Goal: Task Accomplishment & Management: Manage account settings

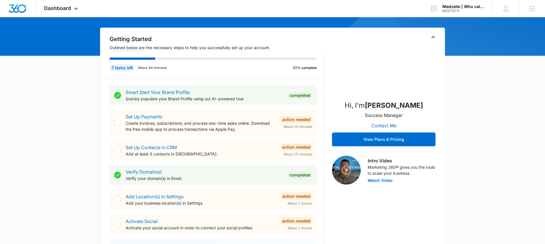
scroll to position [110, 0]
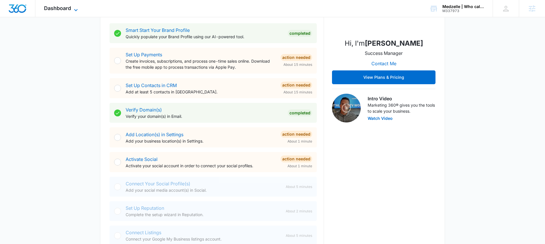
click at [64, 9] on span "Dashboard" at bounding box center [57, 8] width 27 height 6
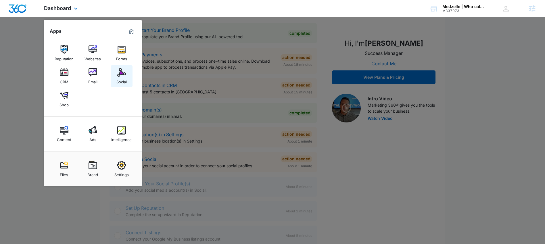
click at [120, 70] on img at bounding box center [121, 72] width 9 height 9
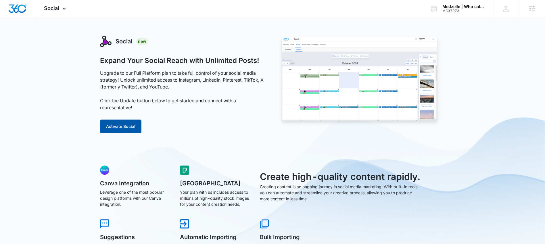
click at [121, 130] on button "Activate Social" at bounding box center [120, 127] width 41 height 14
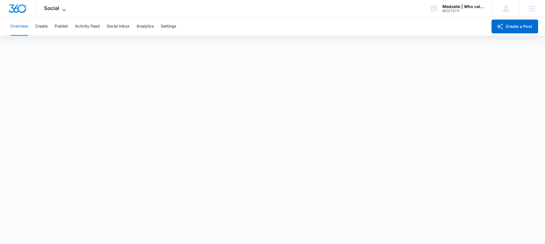
click at [52, 9] on span "Social" at bounding box center [51, 8] width 15 height 6
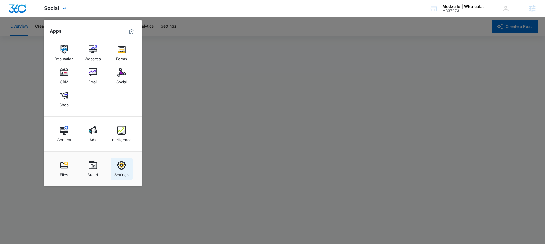
click at [125, 167] on img at bounding box center [121, 165] width 9 height 9
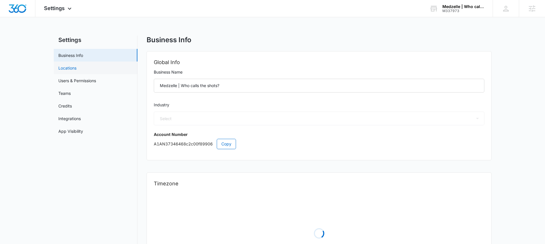
select select "52"
select select "US"
select select "America/[GEOGRAPHIC_DATA]"
click at [84, 81] on link "Users & Permissions" at bounding box center [77, 81] width 38 height 6
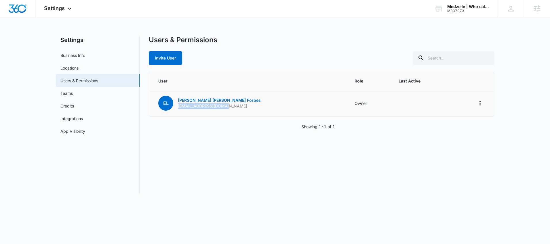
drag, startPoint x: 227, startPoint y: 107, endPoint x: 176, endPoint y: 108, distance: 50.4
click at [176, 108] on td "EL [PERSON_NAME] [EMAIL_ADDRESS][DOMAIN_NAME]" at bounding box center [248, 103] width 199 height 27
drag, startPoint x: 162, startPoint y: 62, endPoint x: 165, endPoint y: 65, distance: 4.1
click at [162, 62] on button "Invite User" at bounding box center [165, 58] width 33 height 14
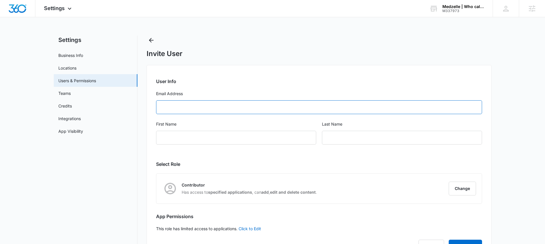
click at [198, 108] on input "Email Address" at bounding box center [319, 107] width 326 height 14
paste input "[EMAIL_ADDRESS][DOMAIN_NAME]"
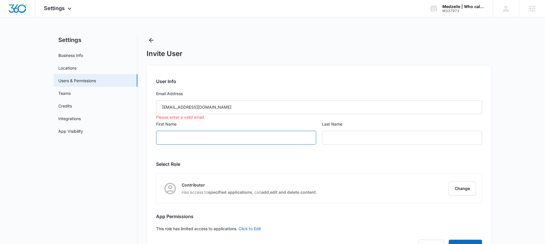
click at [207, 136] on input "First Name" at bounding box center [236, 138] width 160 height 14
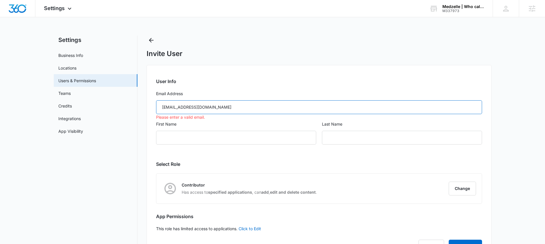
click at [165, 107] on input "[EMAIL_ADDRESS][DOMAIN_NAME]" at bounding box center [319, 107] width 326 height 14
type input "[EMAIL_ADDRESS][DOMAIN_NAME]"
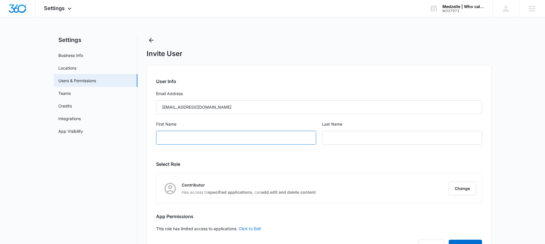
click at [223, 137] on input "First Name" at bounding box center [236, 138] width 160 height 14
click at [186, 137] on input "First Name" at bounding box center [236, 138] width 160 height 14
type input "Katy"
click at [381, 136] on input "text" at bounding box center [402, 138] width 160 height 14
type input "[PERSON_NAME]"
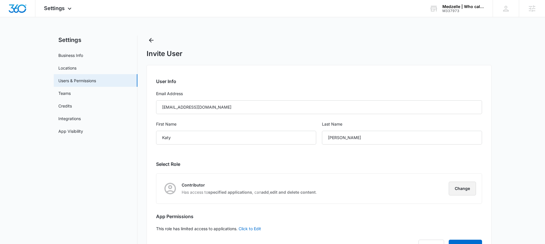
click at [462, 188] on button "Change" at bounding box center [462, 189] width 27 height 14
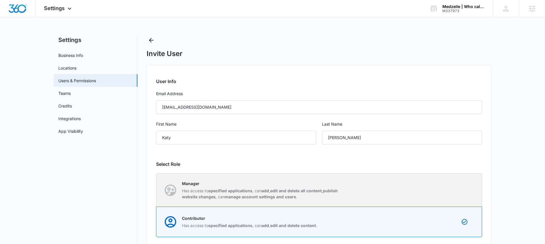
click at [351, 188] on div "Manager Has access to specified applications , can add , edit and delete all co…" at bounding box center [319, 190] width 325 height 33
click at [157, 190] on input "Manager Has access to specified applications , can add , edit and delete all co…" at bounding box center [157, 190] width 0 height 0
radio input "true"
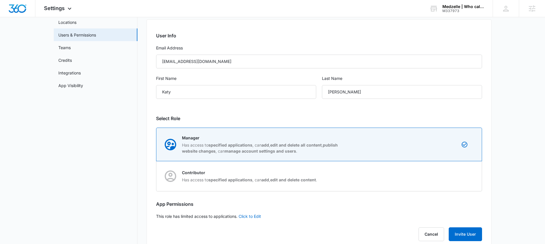
scroll to position [59, 0]
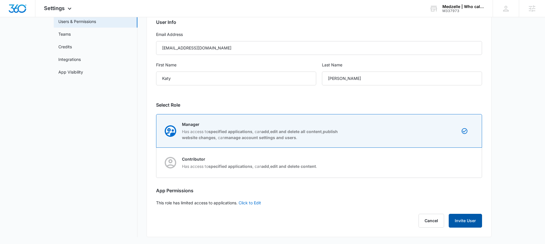
click at [469, 219] on button "Invite User" at bounding box center [465, 221] width 33 height 14
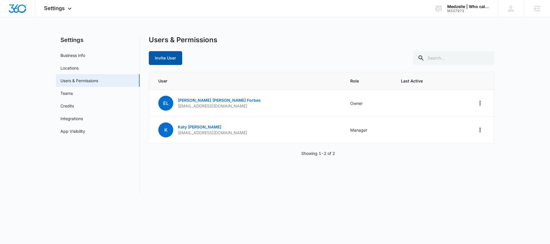
click at [165, 61] on button "Invite User" at bounding box center [165, 58] width 33 height 14
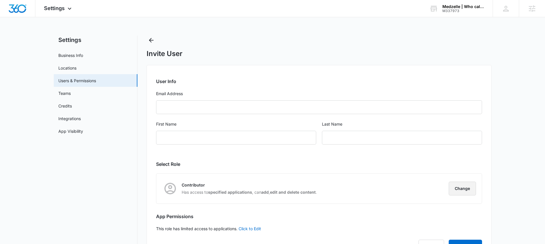
click at [469, 193] on button "Change" at bounding box center [462, 189] width 27 height 14
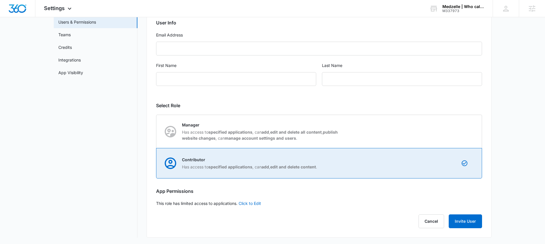
scroll to position [59, 0]
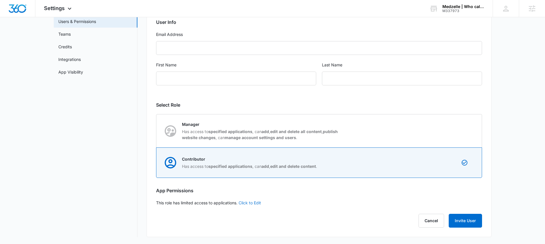
click at [257, 205] on link "Click to Edit" at bounding box center [250, 203] width 22 height 5
click at [193, 201] on label "Access to all apps" at bounding box center [319, 203] width 326 height 6
click at [157, 203] on input "Access to all apps" at bounding box center [156, 203] width 0 height 0
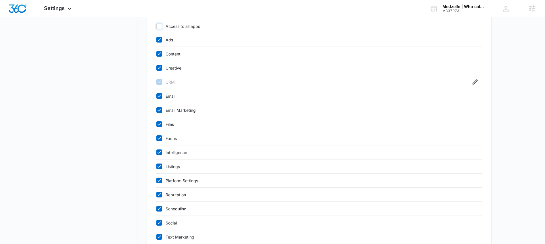
scroll to position [186, 0]
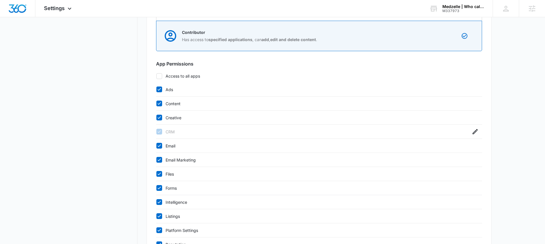
click at [159, 77] on icon at bounding box center [159, 76] width 3 height 3
click at [157, 76] on input "Access to all apps" at bounding box center [156, 76] width 0 height 0
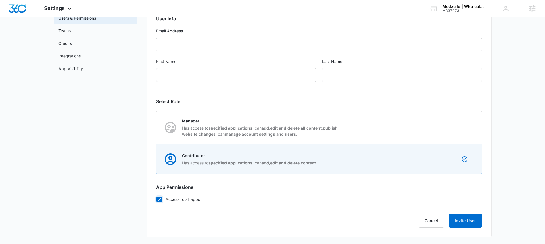
scroll to position [63, 0]
click at [161, 201] on icon at bounding box center [159, 199] width 5 height 5
click at [157, 200] on input "Access to all apps" at bounding box center [156, 199] width 0 height 0
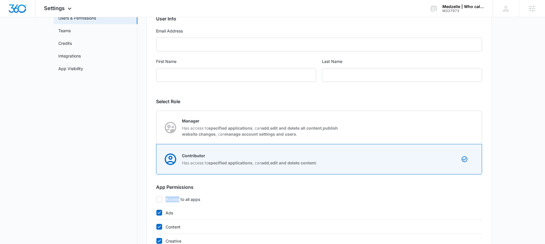
click at [161, 201] on icon at bounding box center [159, 199] width 5 height 5
click at [157, 200] on input "Access to all apps" at bounding box center [156, 199] width 0 height 0
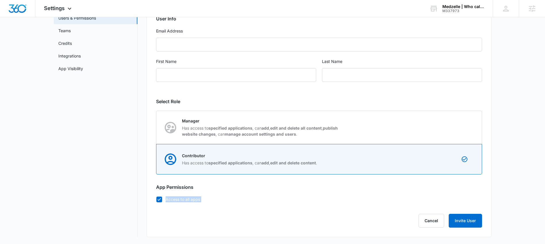
click at [161, 201] on icon at bounding box center [159, 199] width 5 height 5
click at [157, 200] on input "Access to all apps" at bounding box center [156, 199] width 0 height 0
checkbox input "false"
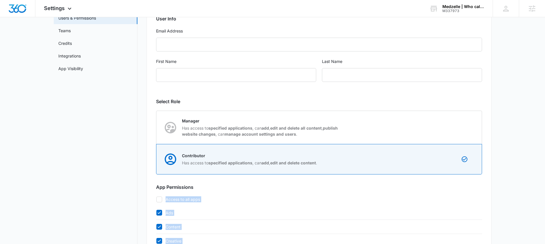
scroll to position [262, 0]
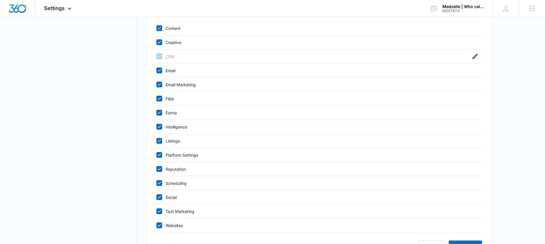
click at [219, 184] on label "Scheduling" at bounding box center [313, 183] width 315 height 6
click at [157, 184] on input "Scheduling" at bounding box center [156, 183] width 0 height 0
checkbox input "false"
click at [61, 11] on span "Settings" at bounding box center [54, 8] width 21 height 6
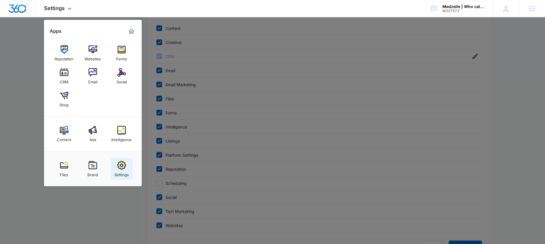
click at [125, 173] on div "Settings" at bounding box center [122, 173] width 14 height 7
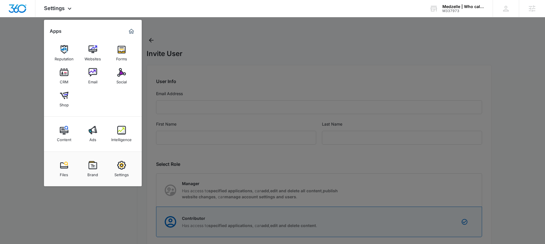
select select "52"
select select "US"
select select "America/[GEOGRAPHIC_DATA]"
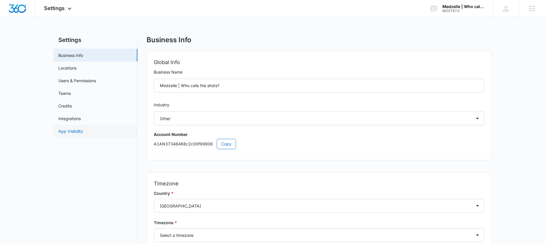
click at [80, 130] on link "App Visibility" at bounding box center [70, 131] width 25 height 6
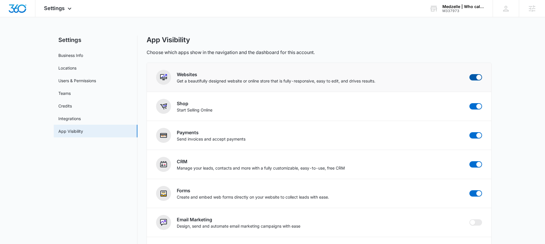
click at [477, 76] on span at bounding box center [479, 77] width 5 height 5
click at [470, 74] on input "checkbox" at bounding box center [470, 74] width 0 height 0
checkbox input "false"
click at [476, 107] on span at bounding box center [476, 106] width 13 height 6
click at [470, 103] on input "checkbox" at bounding box center [470, 103] width 0 height 0
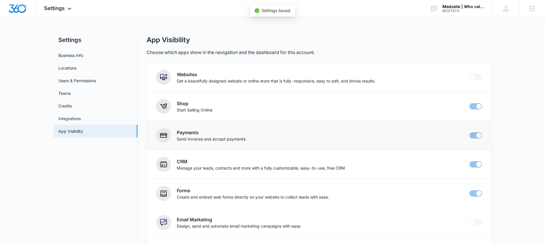
checkbox input "false"
click at [479, 135] on span at bounding box center [479, 135] width 5 height 5
click at [470, 132] on input "checkbox" at bounding box center [470, 132] width 0 height 0
checkbox input "false"
click at [60, 9] on span "Settings" at bounding box center [54, 8] width 21 height 6
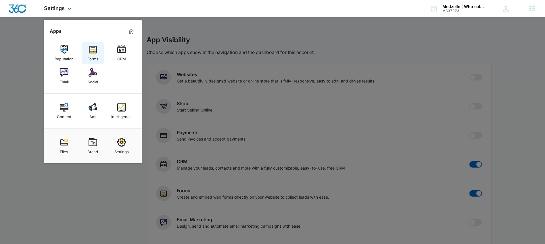
click at [91, 51] on img at bounding box center [93, 49] width 9 height 9
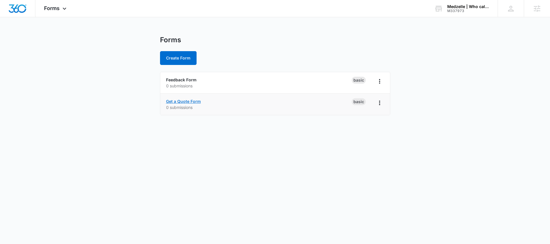
click at [190, 103] on link "Get a Quote Form" at bounding box center [183, 101] width 35 height 5
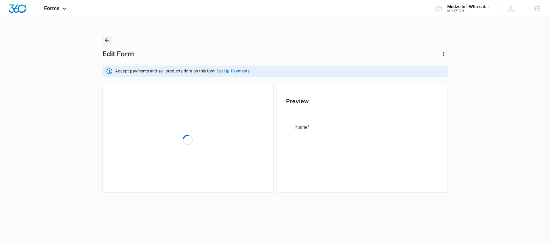
click at [109, 42] on div "Edit Form" at bounding box center [274, 47] width 345 height 23
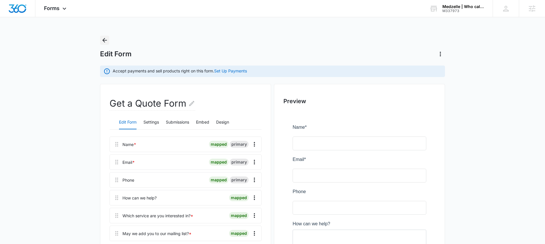
click at [104, 37] on icon "Back" at bounding box center [104, 40] width 7 height 7
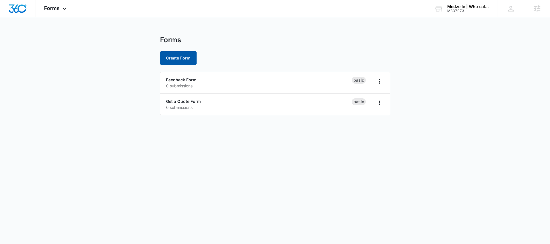
click at [173, 56] on button "Create Form" at bounding box center [178, 58] width 37 height 14
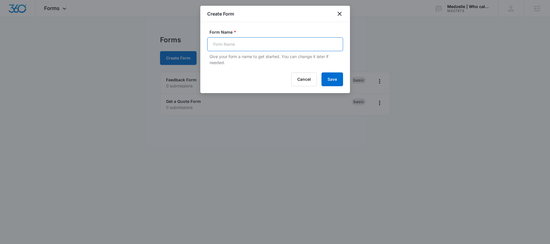
click at [244, 46] on input "Form Name *" at bounding box center [275, 44] width 136 height 14
type input "Subscriber Form"
click at [340, 76] on button "Save" at bounding box center [332, 79] width 22 height 14
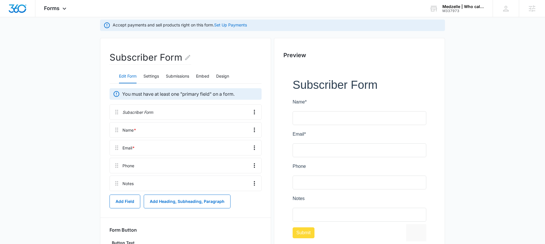
scroll to position [54, 0]
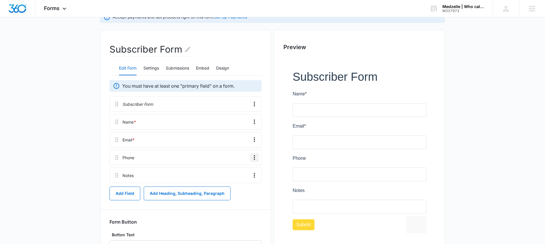
click at [257, 159] on icon "Overflow Menu" at bounding box center [254, 157] width 7 height 7
click at [239, 184] on div "Delete" at bounding box center [239, 182] width 12 height 4
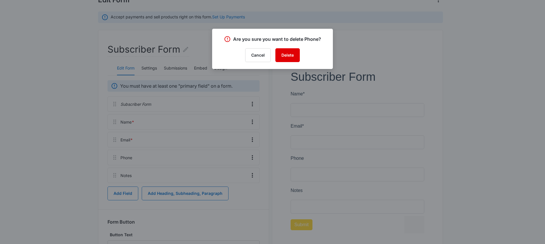
click at [287, 56] on button "Delete" at bounding box center [288, 55] width 24 height 14
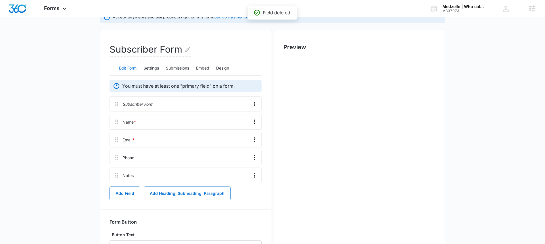
scroll to position [0, 0]
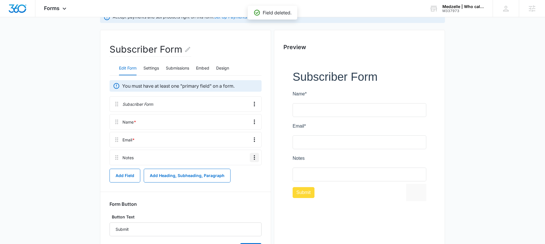
click at [254, 157] on icon "Overflow Menu" at bounding box center [254, 157] width 7 height 7
click at [243, 180] on div "Delete" at bounding box center [239, 182] width 12 height 4
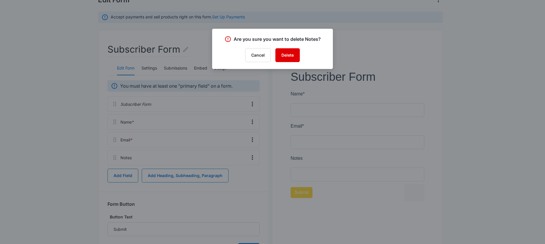
click at [291, 54] on button "Delete" at bounding box center [288, 55] width 24 height 14
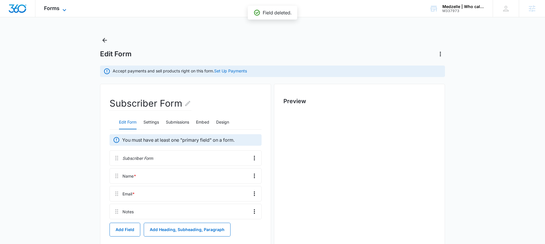
click at [56, 8] on span "Forms" at bounding box center [52, 8] width 16 height 6
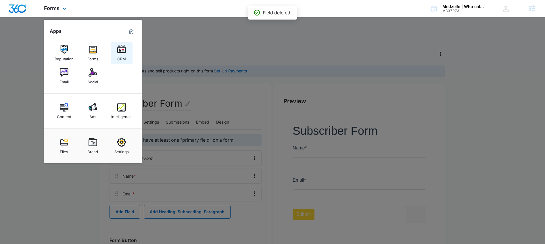
click at [126, 57] on link "CRM" at bounding box center [122, 53] width 22 height 22
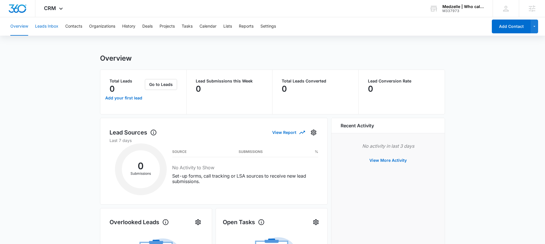
click at [52, 25] on button "Leads Inbox" at bounding box center [46, 26] width 23 height 18
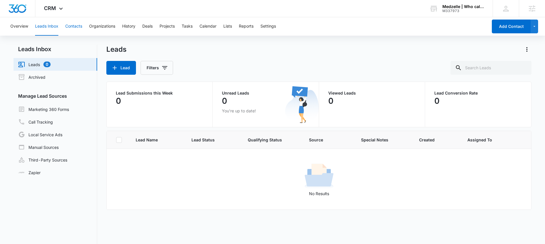
click at [81, 27] on button "Contacts" at bounding box center [73, 26] width 17 height 18
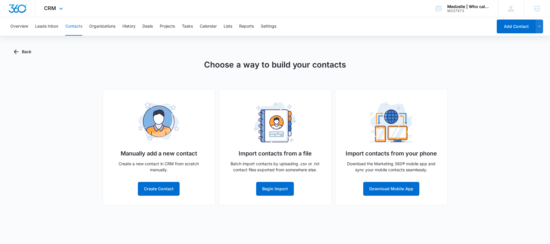
click at [64, 10] on div "CRM Apps Reputation Forms CRM Email Social Content Ads Intelligence Files Brand…" at bounding box center [54, 8] width 38 height 17
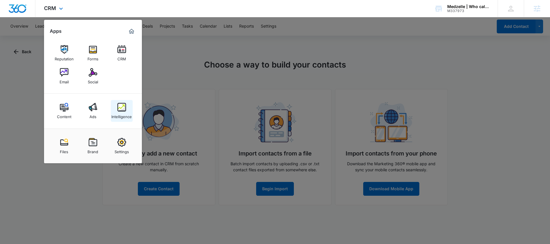
click at [117, 110] on img at bounding box center [121, 107] width 9 height 9
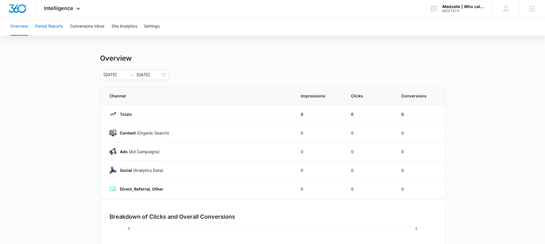
click at [44, 25] on button "Period Reports" at bounding box center [49, 26] width 28 height 18
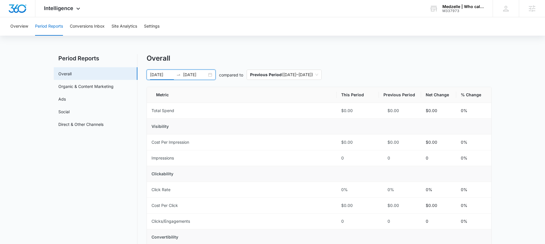
click at [163, 73] on input "[DATE]" at bounding box center [162, 75] width 24 height 6
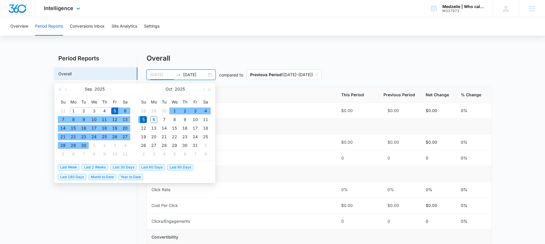
type input "[DATE]"
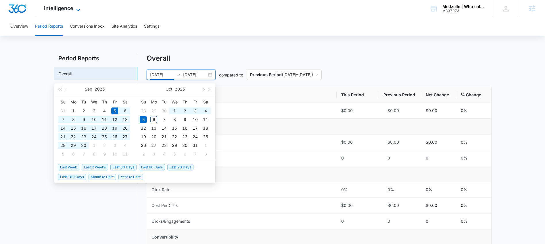
click at [70, 10] on span "Intelligence" at bounding box center [58, 8] width 29 height 6
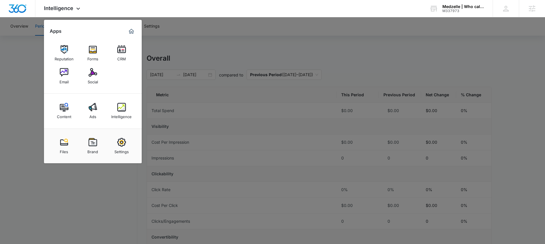
click at [398, 62] on div at bounding box center [272, 122] width 545 height 244
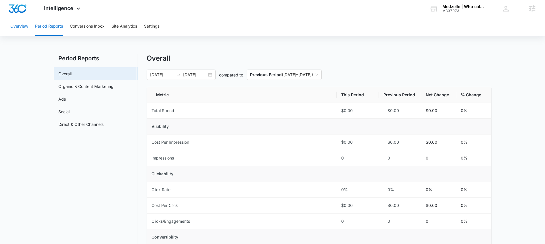
click at [22, 25] on button "Overview" at bounding box center [19, 26] width 18 height 18
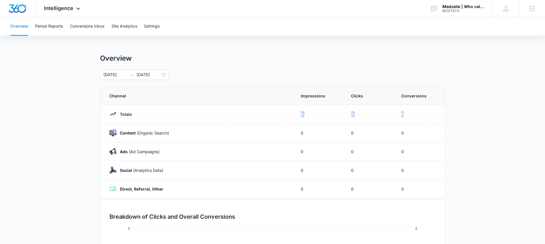
drag, startPoint x: 288, startPoint y: 115, endPoint x: 432, endPoint y: 116, distance: 143.8
click at [432, 116] on tr "Totals 0 0 0" at bounding box center [272, 114] width 345 height 19
click at [59, 10] on span "Intelligence" at bounding box center [58, 8] width 29 height 6
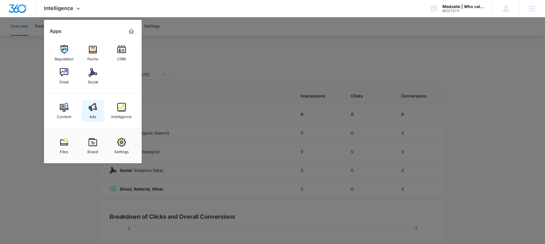
click at [92, 112] on div "Ads" at bounding box center [92, 115] width 7 height 7
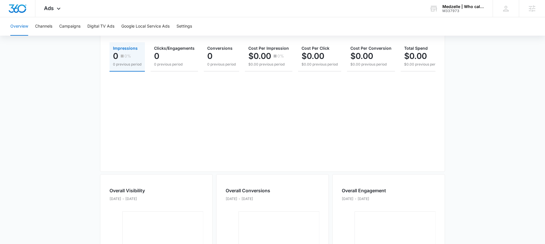
scroll to position [92, 0]
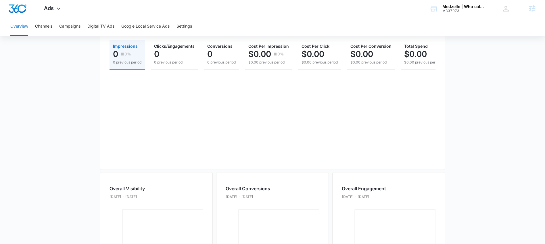
click at [43, 6] on div "Ads Apps Reputation Forms CRM Email Social Content Ads Intelligence Files Brand…" at bounding box center [52, 8] width 35 height 17
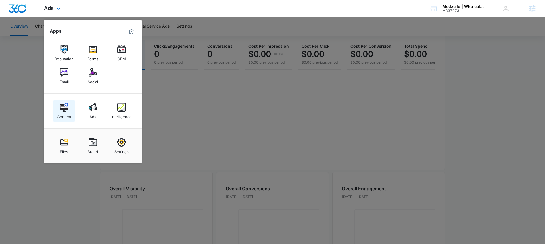
click at [66, 109] on img at bounding box center [64, 107] width 9 height 9
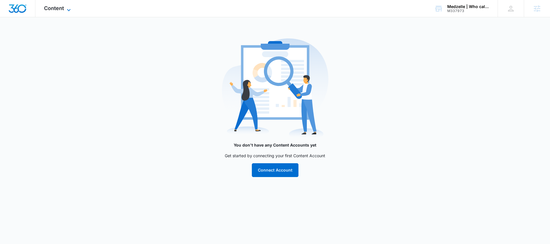
click at [67, 11] on icon at bounding box center [68, 10] width 7 height 7
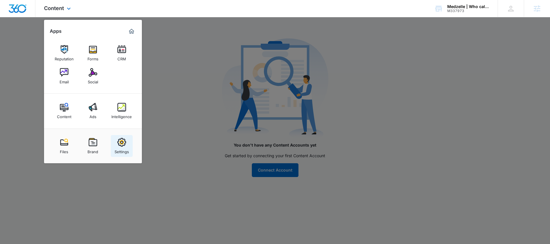
click at [120, 146] on img at bounding box center [121, 142] width 9 height 9
select select "52"
select select "US"
select select "America/[GEOGRAPHIC_DATA]"
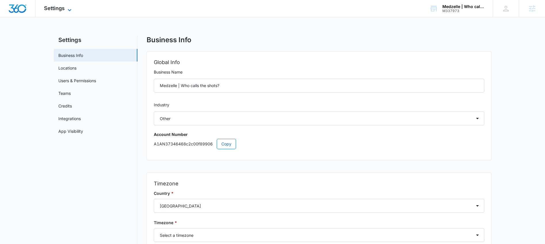
click at [59, 7] on span "Settings" at bounding box center [54, 8] width 21 height 6
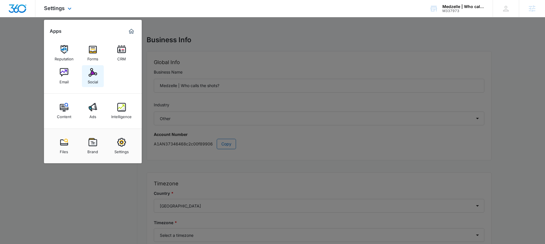
click at [90, 74] on img at bounding box center [93, 72] width 9 height 9
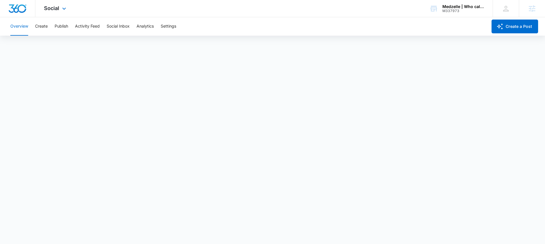
click at [60, 12] on div "Social Apps Reputation Forms CRM Email Social Content Ads Intelligence Files Br…" at bounding box center [55, 8] width 41 height 17
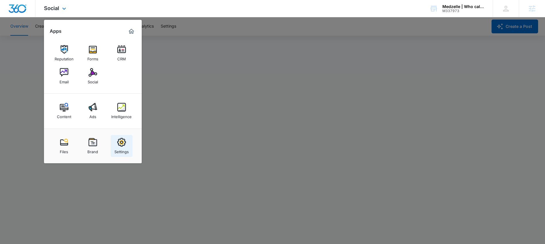
click at [123, 146] on img at bounding box center [121, 142] width 9 height 9
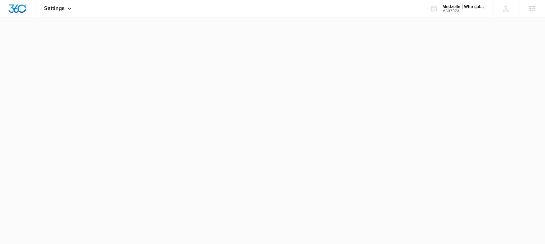
select select "52"
select select "US"
select select "America/[GEOGRAPHIC_DATA]"
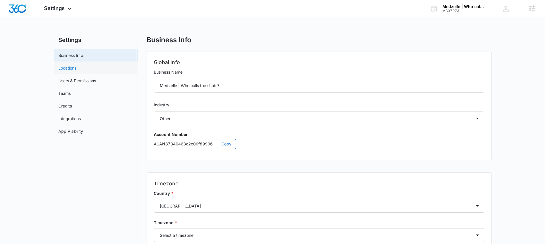
click at [77, 68] on link "Locations" at bounding box center [67, 68] width 18 height 6
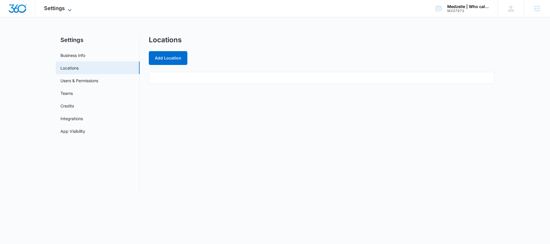
click at [58, 7] on span "Settings" at bounding box center [54, 8] width 21 height 6
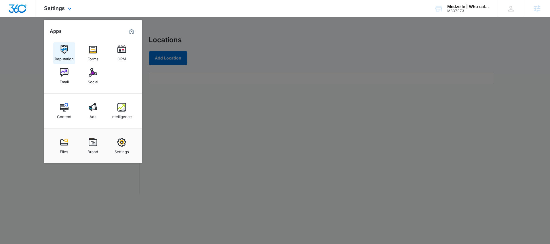
click at [64, 48] on img at bounding box center [64, 49] width 9 height 9
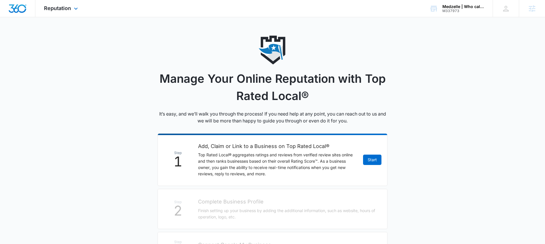
click at [65, 12] on div "Reputation Apps Reputation Forms CRM Email Social Content Ads Intelligence File…" at bounding box center [61, 8] width 53 height 17
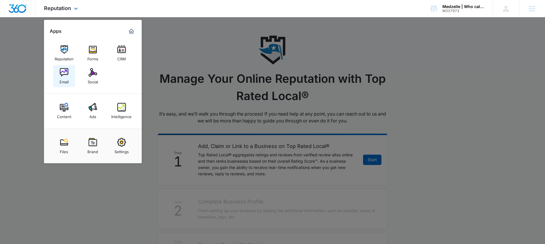
click at [68, 78] on div "Email" at bounding box center [64, 80] width 9 height 7
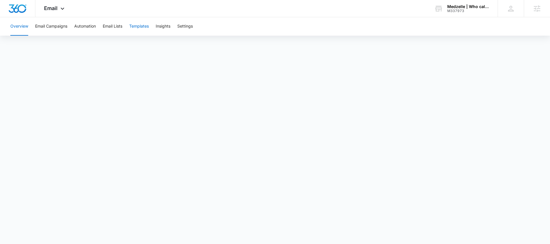
click at [136, 30] on button "Templates" at bounding box center [139, 26] width 20 height 18
click at [63, 9] on icon at bounding box center [62, 10] width 7 height 7
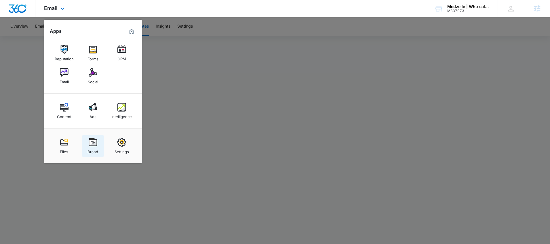
click at [90, 146] on img at bounding box center [93, 142] width 9 height 9
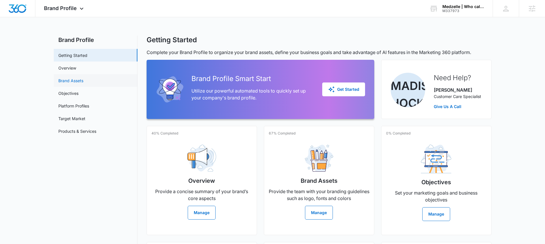
click at [83, 84] on link "Brand Assets" at bounding box center [70, 81] width 25 height 6
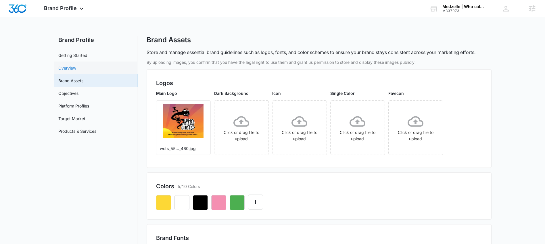
click at [64, 69] on link "Overview" at bounding box center [67, 68] width 18 height 6
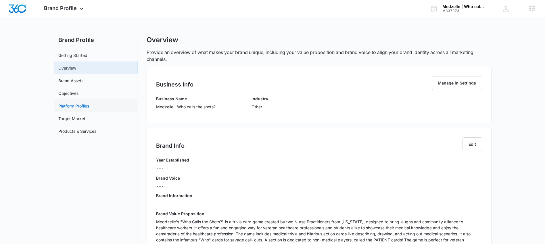
click at [74, 109] on link "Platform Profiles" at bounding box center [73, 106] width 31 height 6
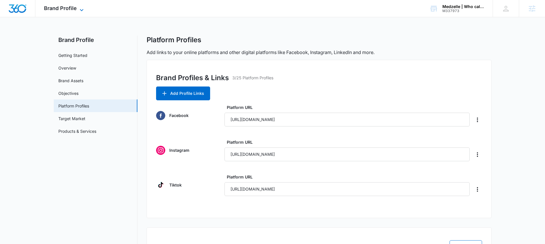
click at [71, 9] on span "Brand Profile" at bounding box center [60, 8] width 33 height 6
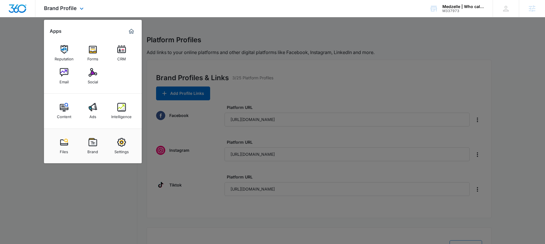
click at [131, 34] on img "Marketing 360® Dashboard" at bounding box center [131, 31] width 7 height 7
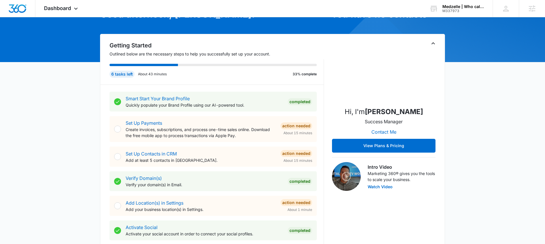
scroll to position [47, 0]
